Goal: Task Accomplishment & Management: Use online tool/utility

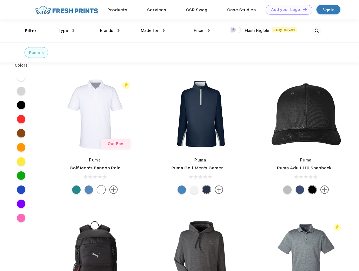
click at [287, 10] on link "Add your Logo Design Tool" at bounding box center [289, 10] width 47 height 10
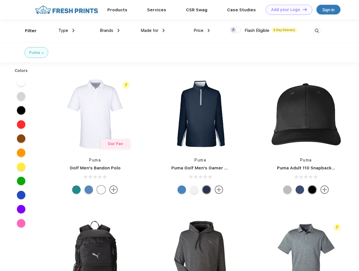
click at [0, 0] on div "Design Tool" at bounding box center [0, 0] width 0 height 0
click at [303, 9] on link "Add your Logo Design Tool" at bounding box center [289, 10] width 47 height 10
click at [27, 31] on div "Filter" at bounding box center [31, 31] width 12 height 6
click at [67, 30] on span "Type" at bounding box center [63, 30] width 10 height 5
click at [110, 30] on span "Brands" at bounding box center [107, 30] width 14 height 5
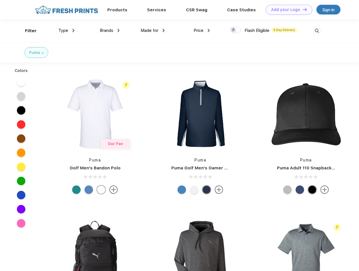
click at [153, 30] on span "Made for" at bounding box center [150, 30] width 18 height 5
click at [202, 30] on span "Price" at bounding box center [199, 30] width 10 height 5
click at [236, 30] on div at bounding box center [235, 30] width 11 height 6
click at [234, 30] on input "checkbox" at bounding box center [232, 29] width 4 height 4
click at [317, 31] on img at bounding box center [317, 30] width 9 height 9
